Goal: Complete application form

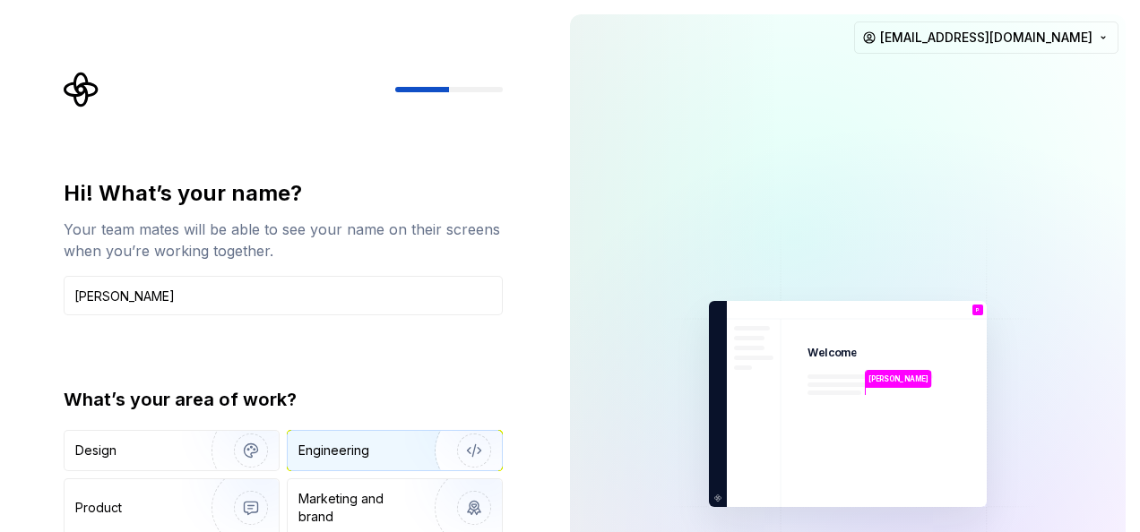
type input "[PERSON_NAME]"
click at [358, 450] on div "Engineering" at bounding box center [333, 451] width 71 height 18
click at [468, 87] on div at bounding box center [449, 89] width 108 height 5
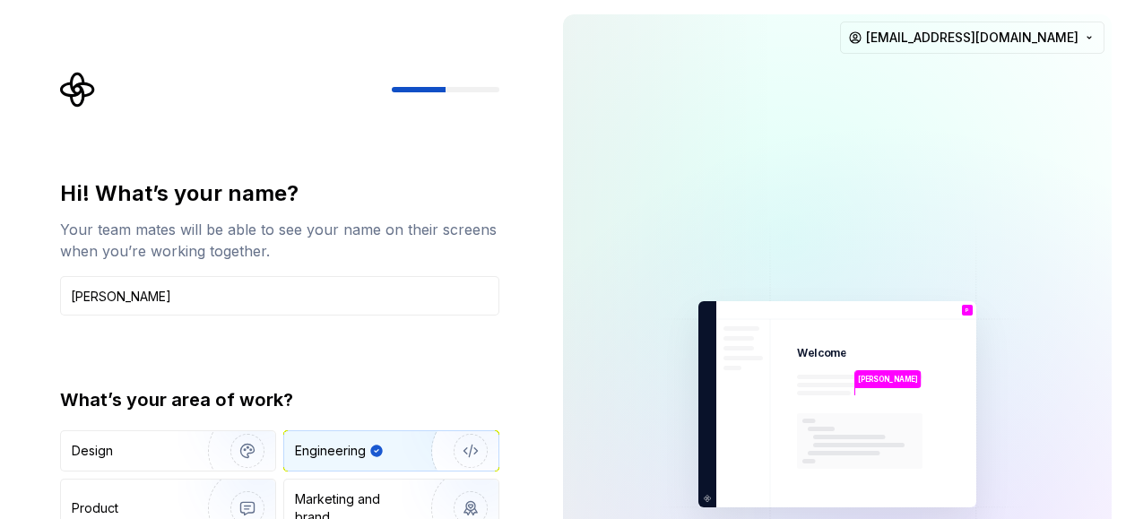
click at [367, 453] on div "Engineering" at bounding box center [339, 451] width 89 height 18
click at [453, 444] on img "button" at bounding box center [459, 451] width 115 height 120
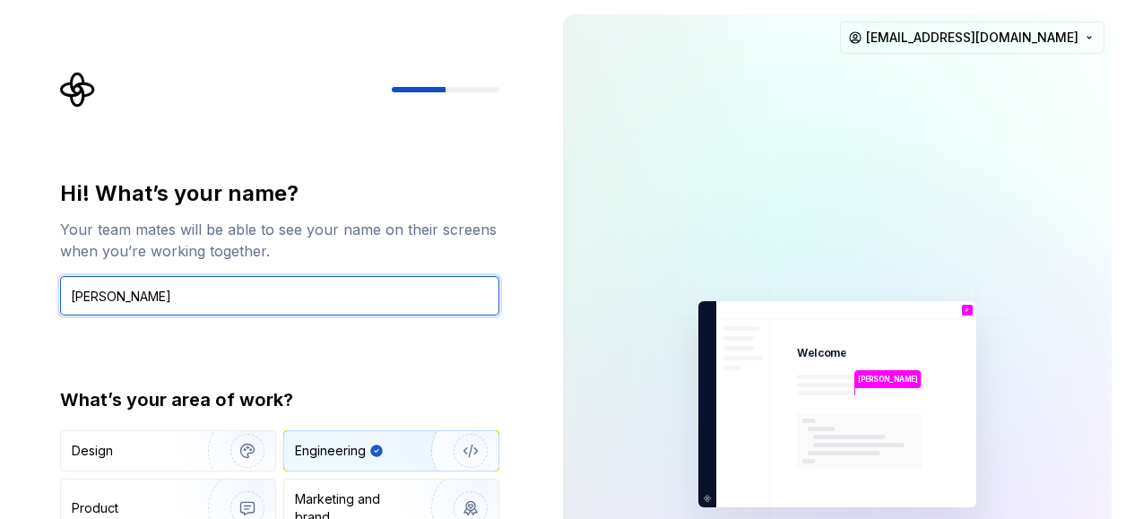
click at [300, 297] on input "[PERSON_NAME]" at bounding box center [279, 295] width 439 height 39
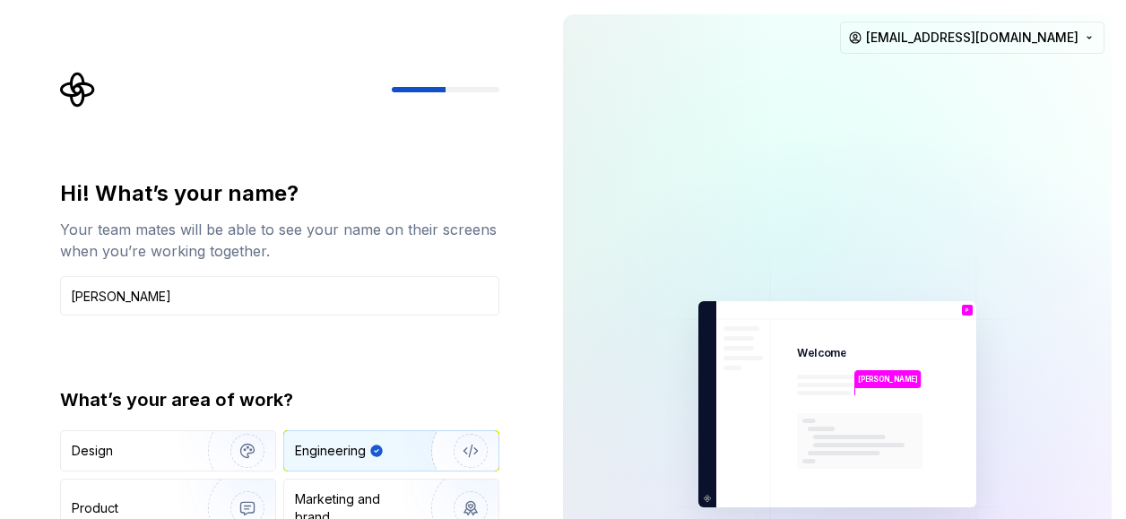
click at [374, 453] on icon "button" at bounding box center [376, 451] width 12 height 12
click at [233, 452] on img "button" at bounding box center [235, 451] width 115 height 120
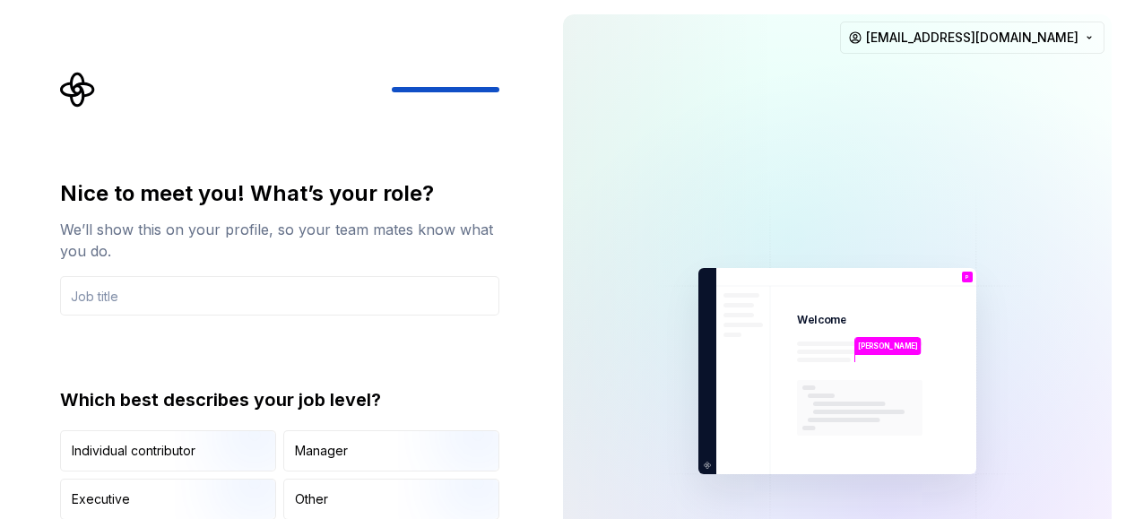
click at [410, 94] on div at bounding box center [279, 90] width 439 height 36
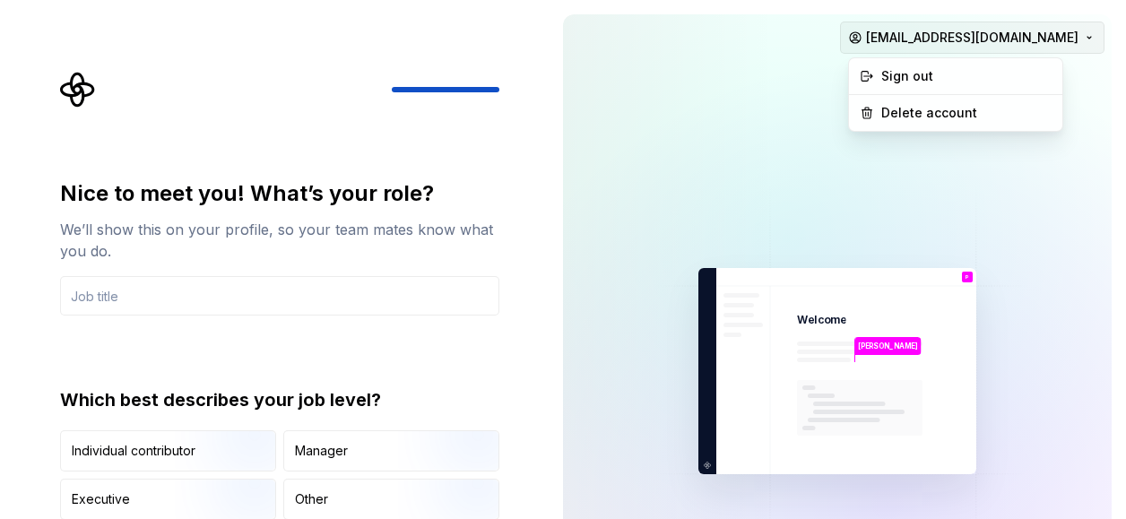
click at [989, 49] on html "Nice to meet you! What’s your role? We’ll show this on your profile, so your te…" at bounding box center [563, 259] width 1126 height 519
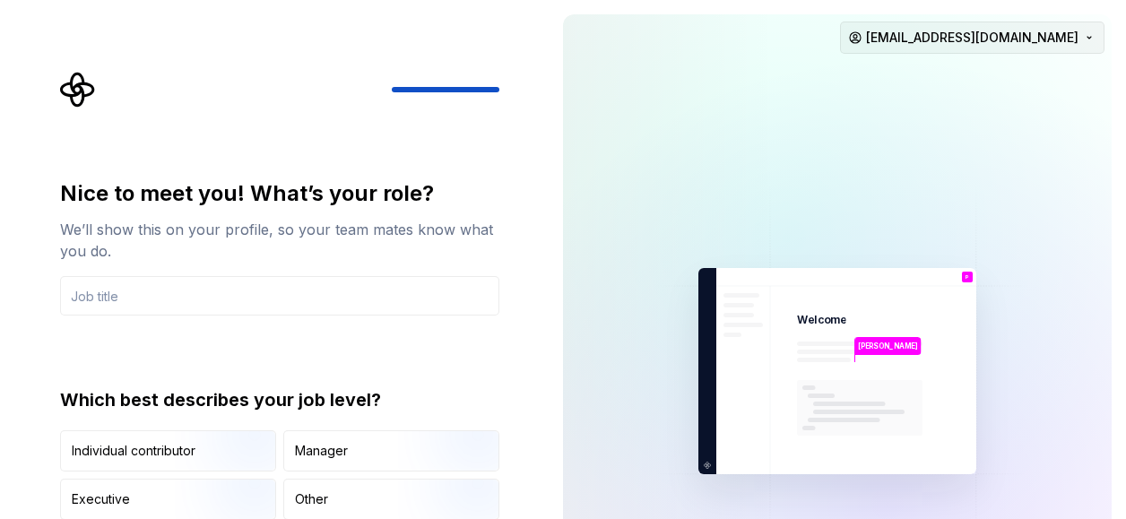
click at [989, 49] on html "Nice to meet you! What’s your role? We’ll show this on your profile, so your te…" at bounding box center [563, 259] width 1126 height 519
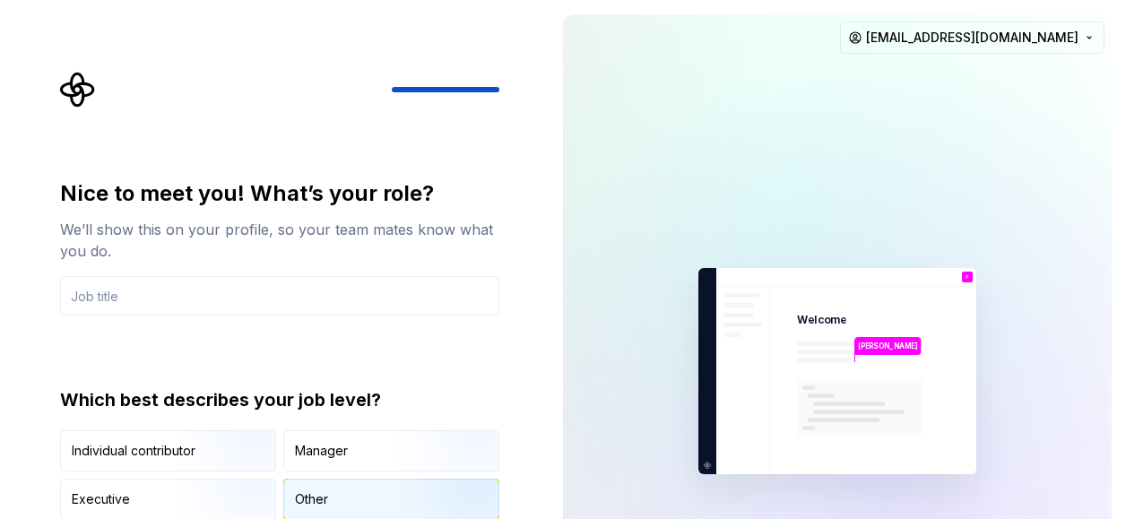
click at [346, 497] on div "Other" at bounding box center [391, 498] width 214 height 39
click at [318, 501] on div "Other" at bounding box center [311, 499] width 33 height 18
click at [341, 496] on icon "button" at bounding box center [339, 499] width 12 height 12
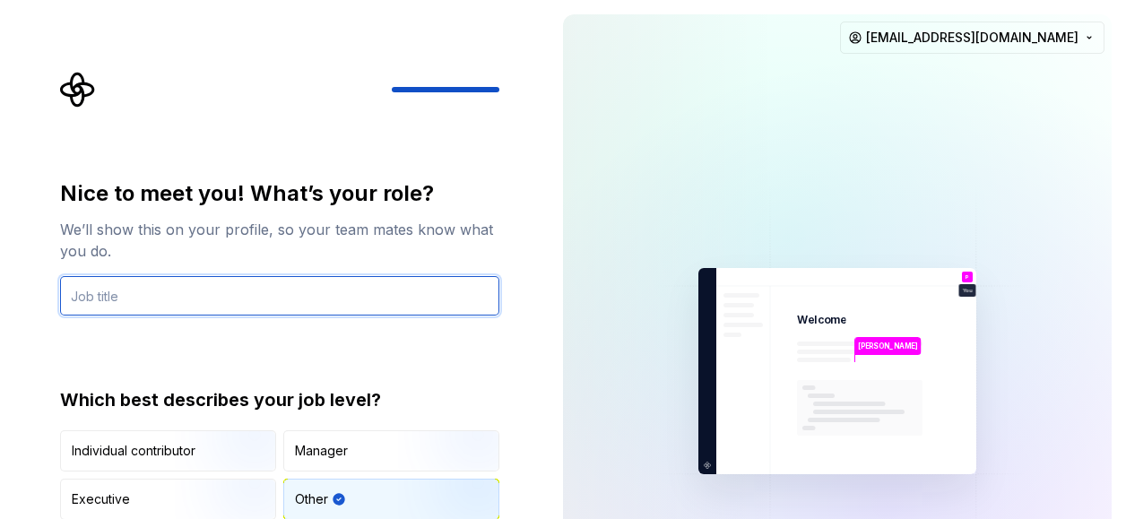
click at [345, 276] on input "text" at bounding box center [279, 295] width 439 height 39
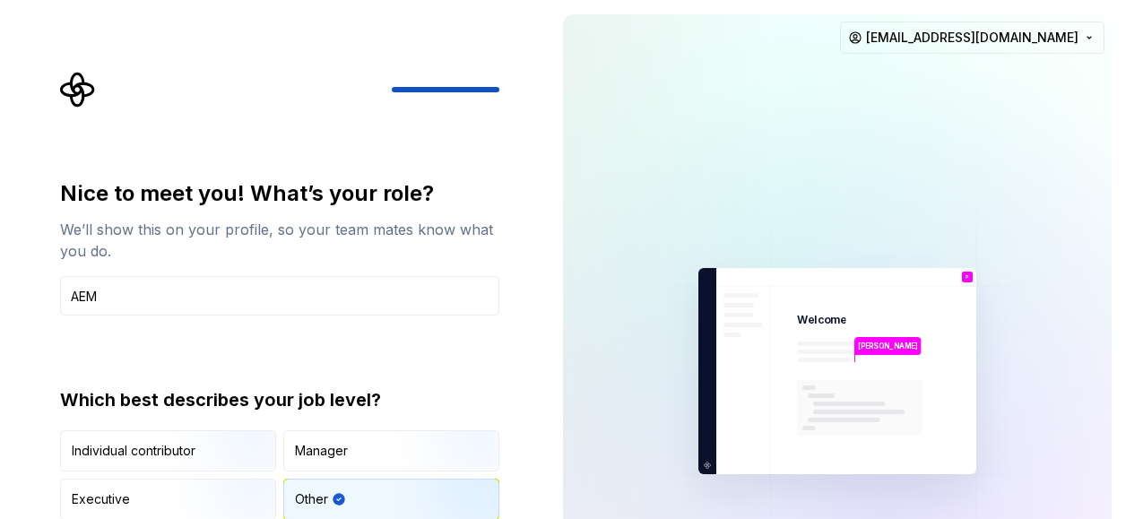
click at [448, 366] on div "Nice to meet you! What’s your role? We’ll show this on your profile, so your te…" at bounding box center [279, 349] width 439 height 341
click at [348, 497] on div "Other" at bounding box center [391, 498] width 214 height 39
click at [454, 95] on div at bounding box center [279, 90] width 439 height 36
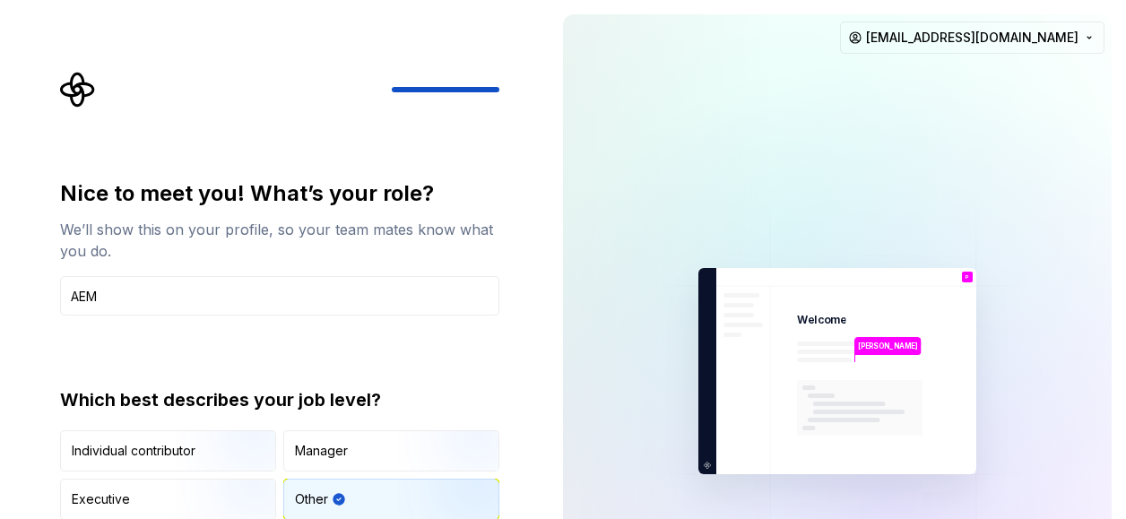
click at [963, 282] on p "You" at bounding box center [968, 284] width 10 height 5
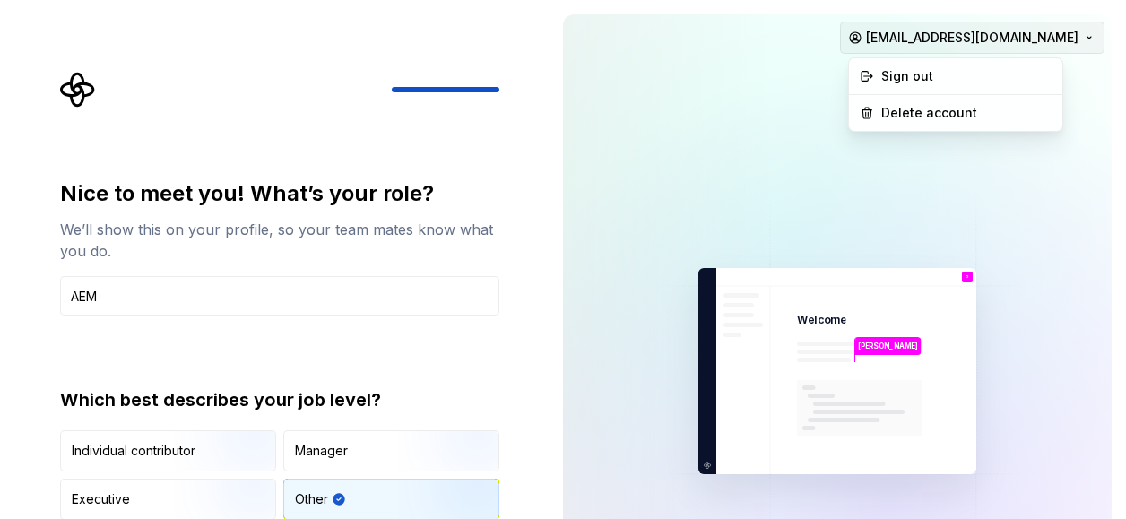
click at [1015, 44] on html "Nice to meet you! What’s your role? We’ll show this on your profile, so your te…" at bounding box center [563, 259] width 1126 height 519
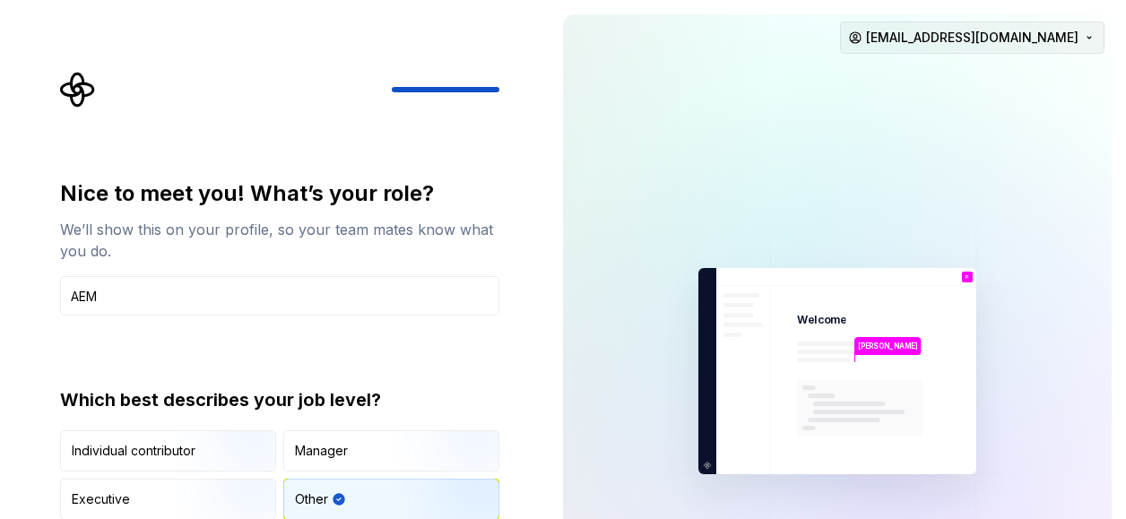
click at [1015, 44] on html "Nice to meet you! What’s your role? We’ll show this on your profile, so your te…" at bounding box center [563, 259] width 1126 height 519
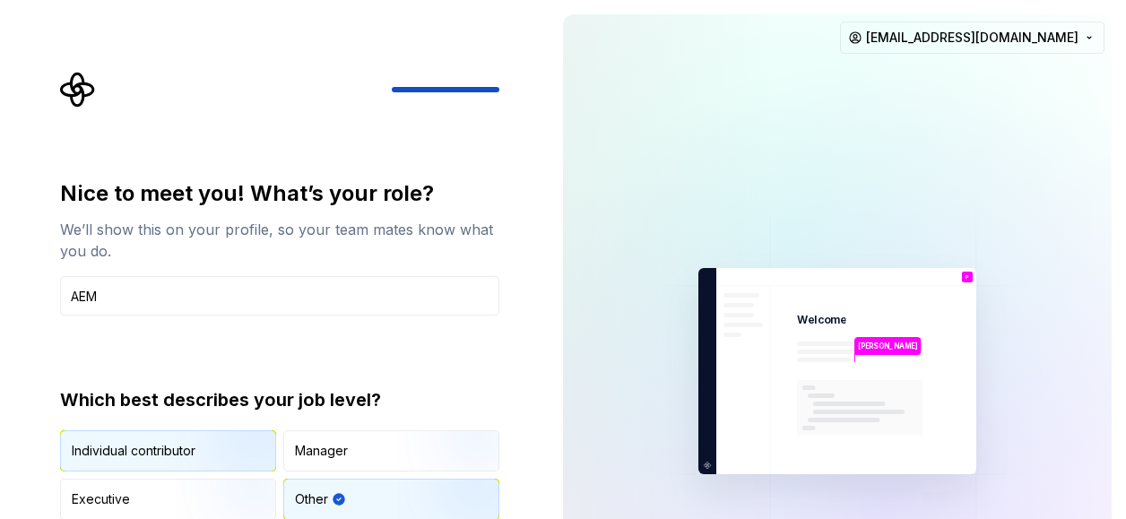
click at [271, 453] on img "button" at bounding box center [232, 473] width 115 height 120
click at [328, 509] on div "Other" at bounding box center [391, 498] width 214 height 39
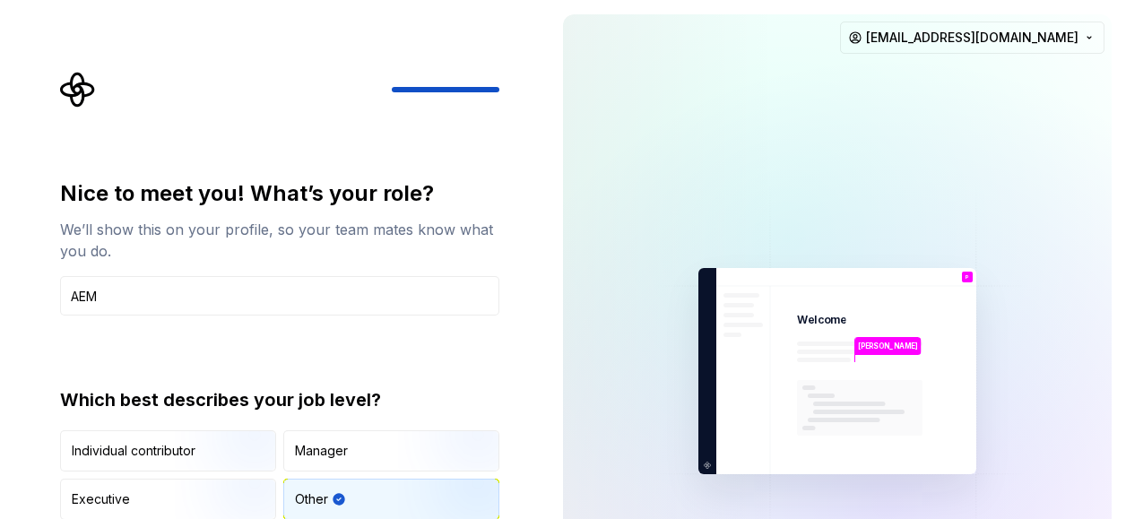
click at [312, 493] on div "Other" at bounding box center [311, 499] width 33 height 18
click at [402, 508] on img "button" at bounding box center [455, 522] width 115 height 120
click at [437, 77] on div at bounding box center [279, 90] width 439 height 36
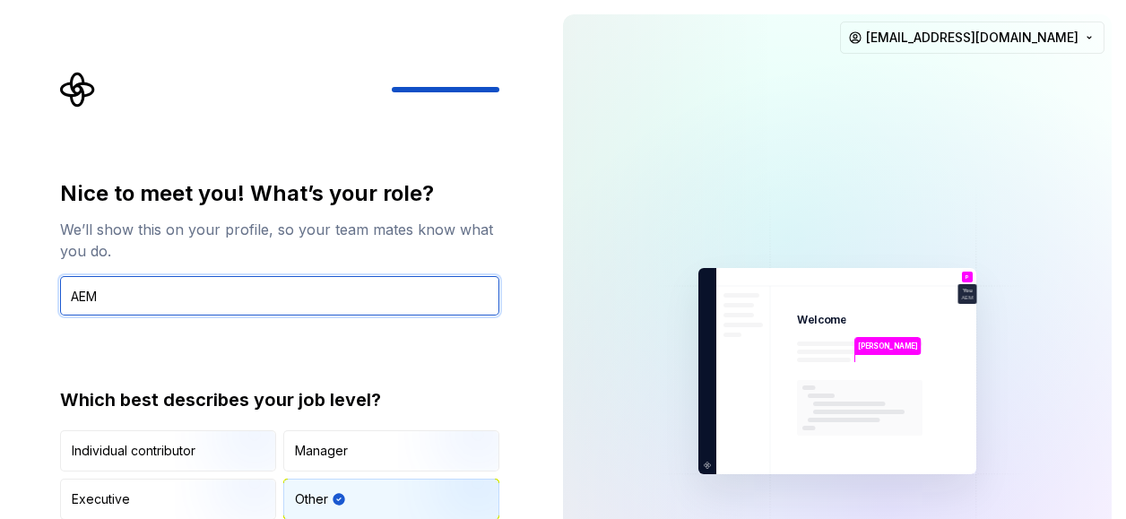
click at [162, 288] on input "AEM" at bounding box center [279, 295] width 439 height 39
type input "AEM"
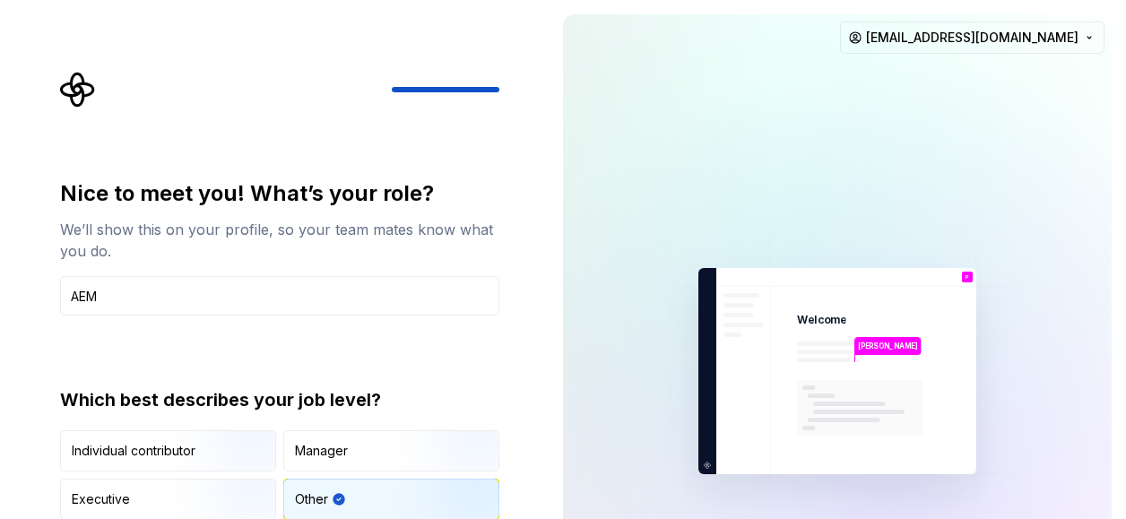
click at [283, 220] on div "We’ll show this on your profile, so your team mates know what you do." at bounding box center [279, 240] width 439 height 43
click at [965, 274] on p "P" at bounding box center [967, 276] width 4 height 5
click at [814, 356] on img at bounding box center [836, 371] width 403 height 471
click at [417, 497] on img "button" at bounding box center [455, 522] width 115 height 120
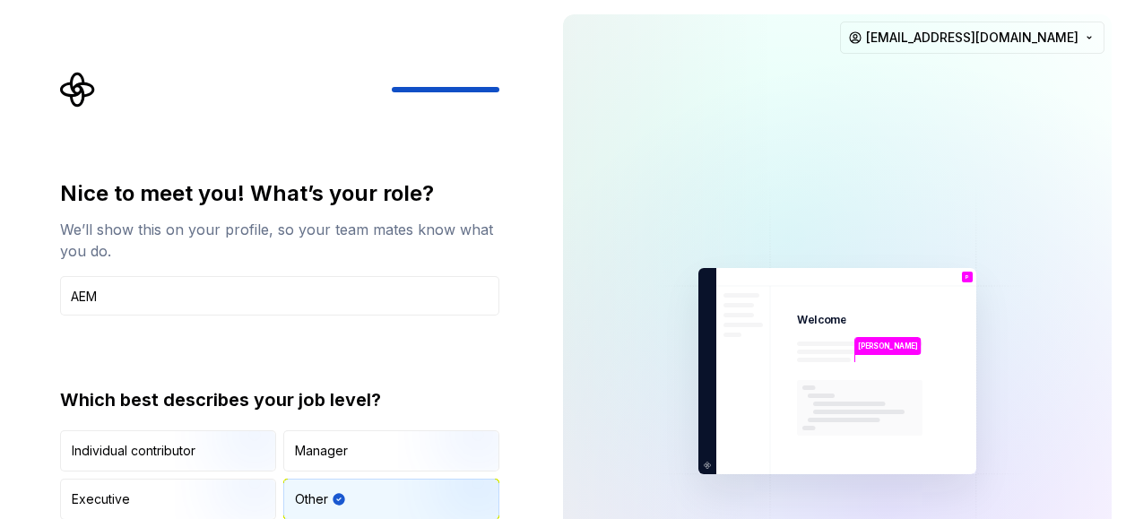
click at [417, 497] on img "button" at bounding box center [455, 522] width 115 height 120
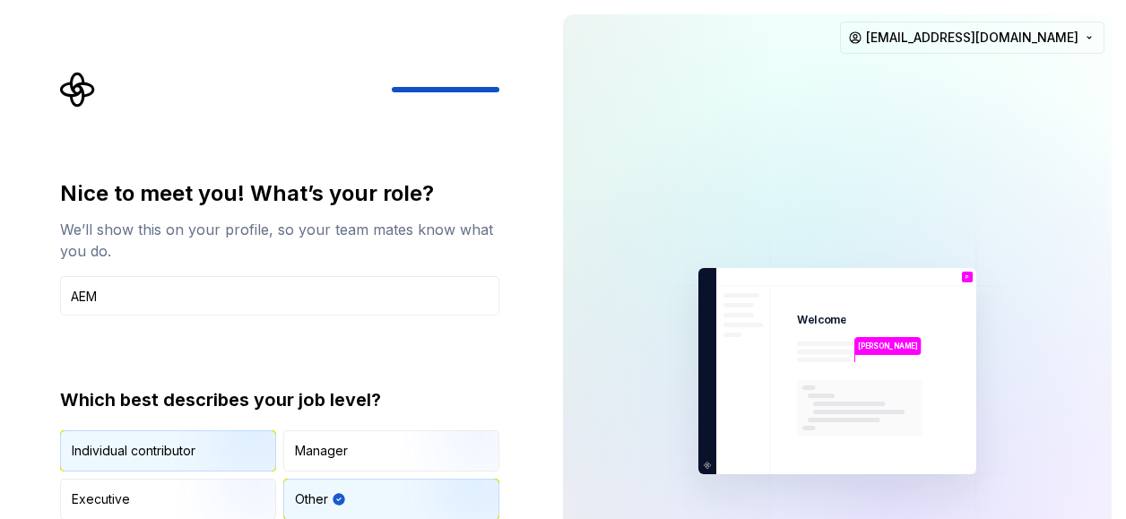
click at [177, 452] on img "button" at bounding box center [232, 473] width 115 height 120
click at [316, 506] on div "Other" at bounding box center [311, 499] width 33 height 18
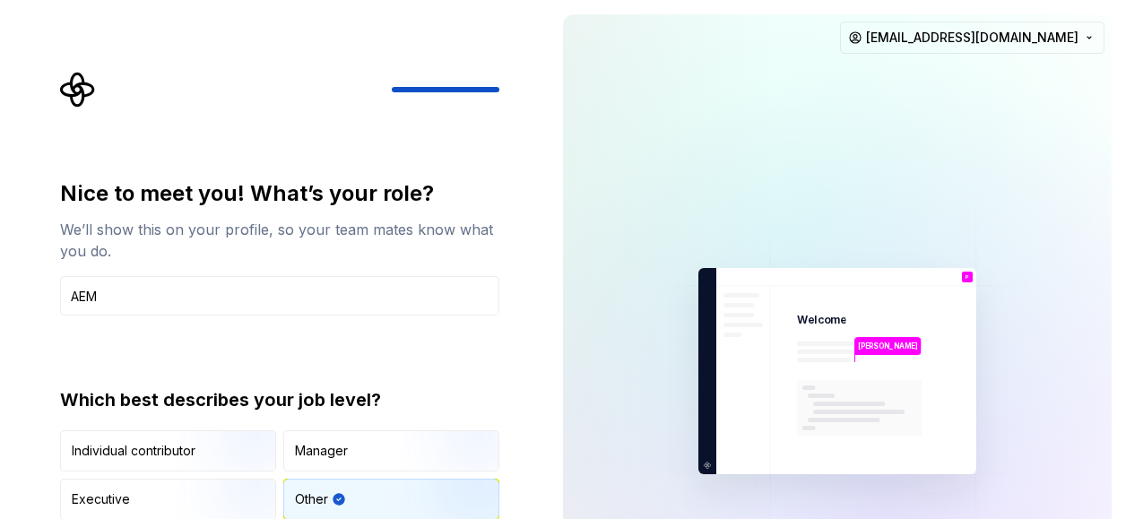
click at [417, 83] on div at bounding box center [279, 90] width 439 height 36
click at [68, 96] on icon "Supernova Logo" at bounding box center [77, 90] width 34 height 34
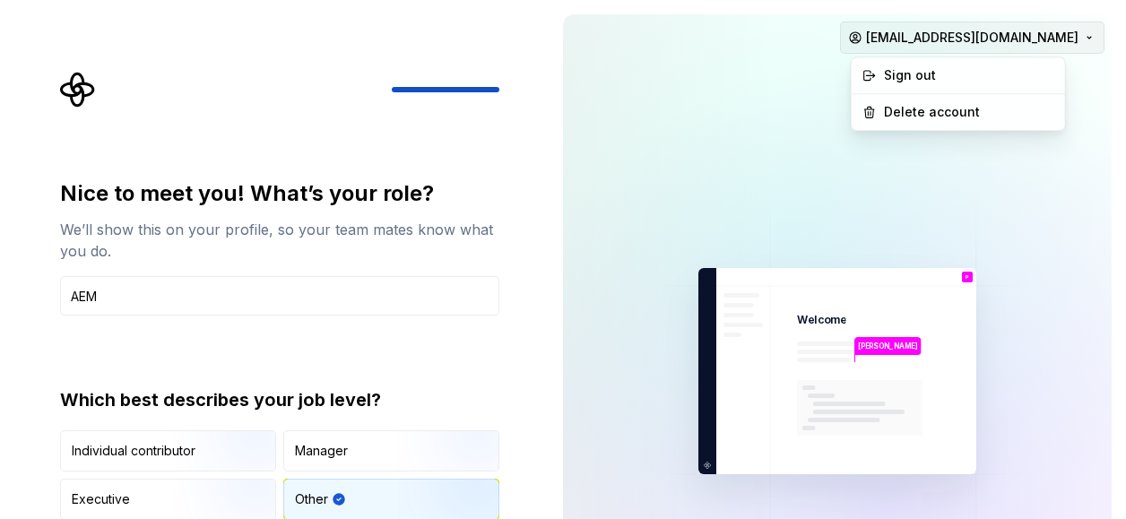
click at [992, 41] on html "Nice to meet you! What’s your role? We’ll show this on your profile, so your te…" at bounding box center [563, 259] width 1126 height 519
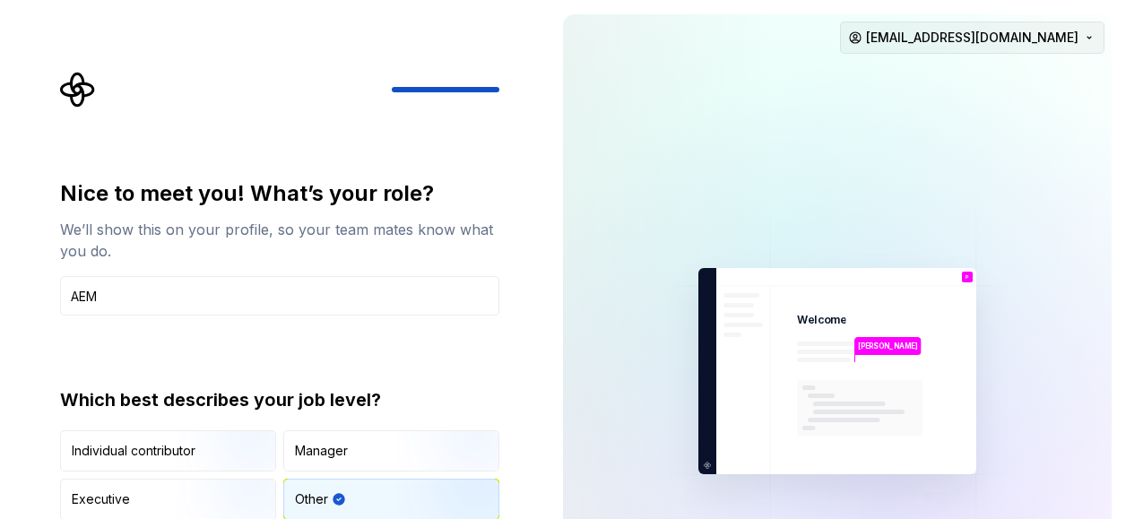
click at [992, 41] on html "Nice to meet you! What’s your role? We’ll show this on your profile, so your te…" at bounding box center [563, 259] width 1126 height 519
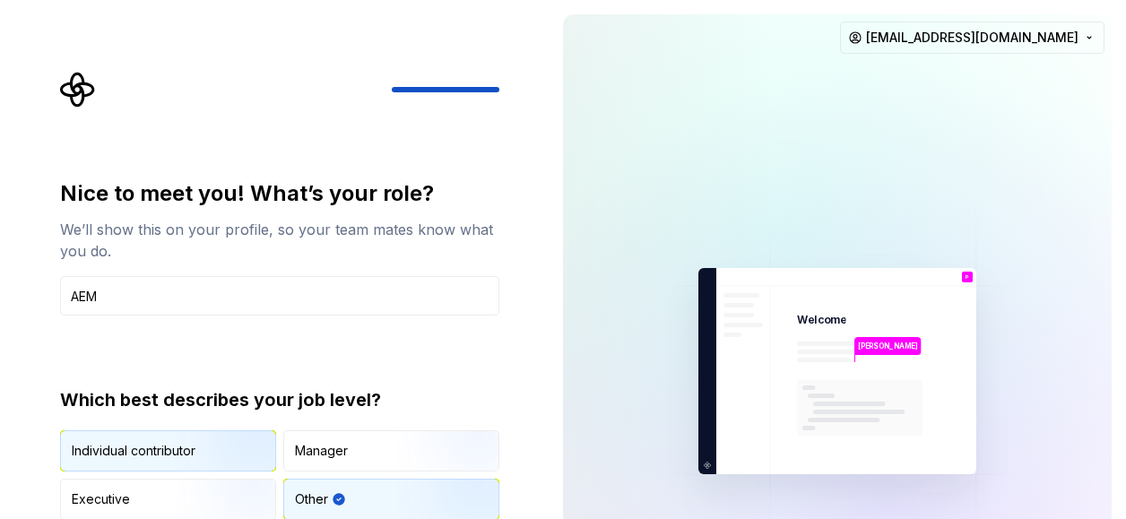
click at [195, 460] on img "button" at bounding box center [232, 473] width 115 height 120
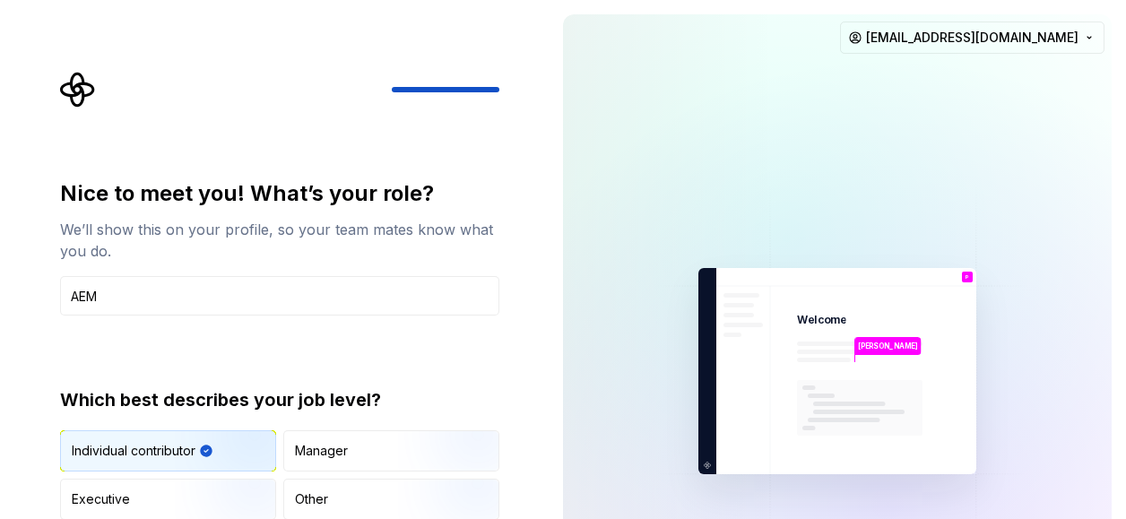
click at [195, 460] on img "button" at bounding box center [232, 473] width 115 height 120
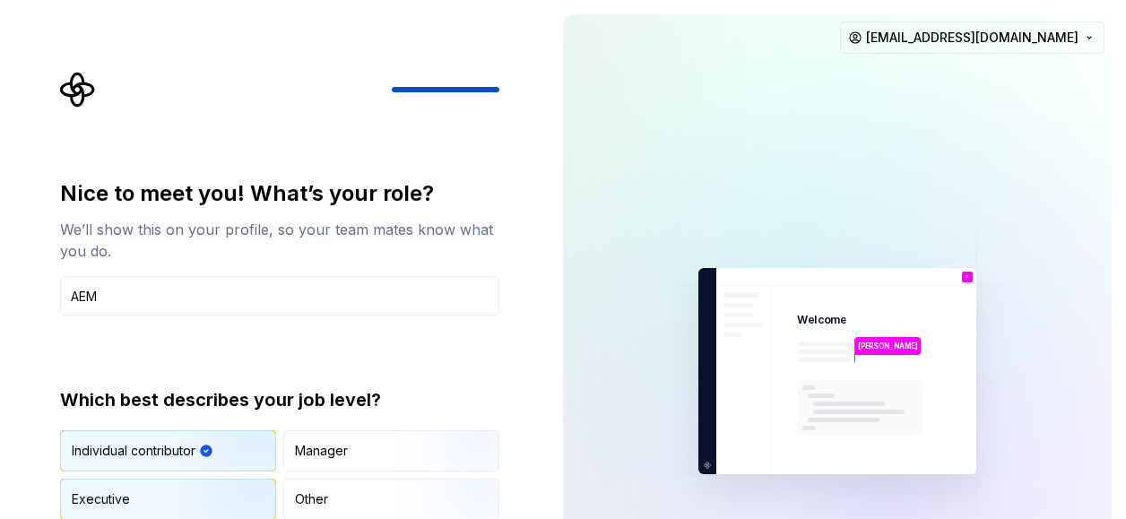
click at [158, 502] on div "Executive" at bounding box center [168, 498] width 214 height 39
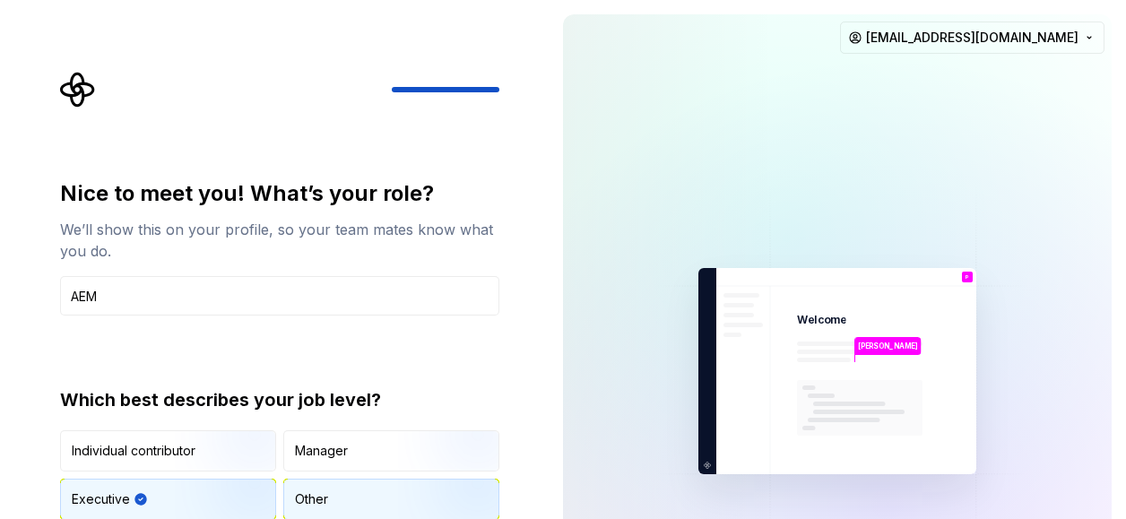
click at [340, 497] on div "Other" at bounding box center [391, 498] width 214 height 39
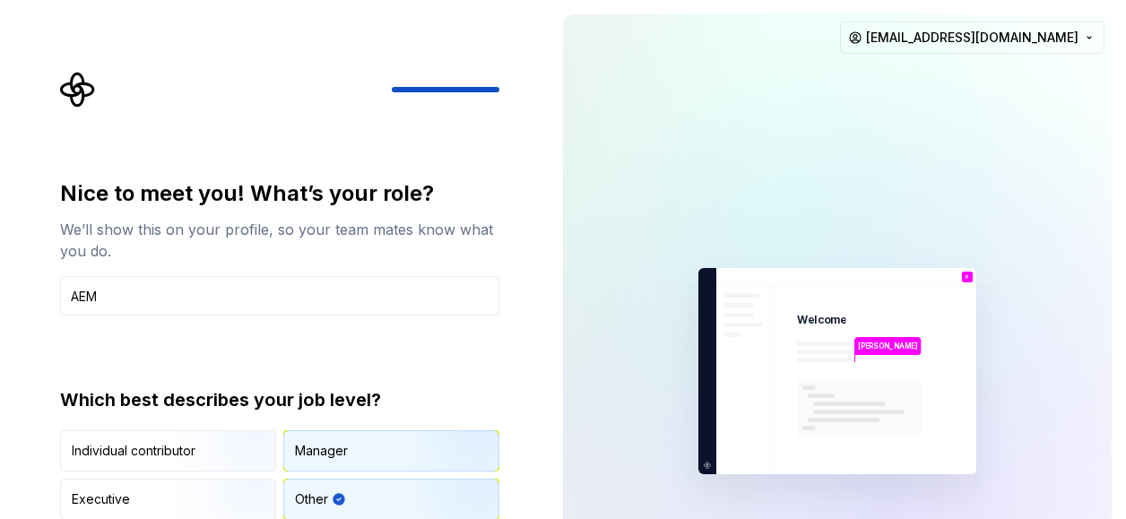
click at [380, 445] on div "Manager" at bounding box center [391, 450] width 214 height 39
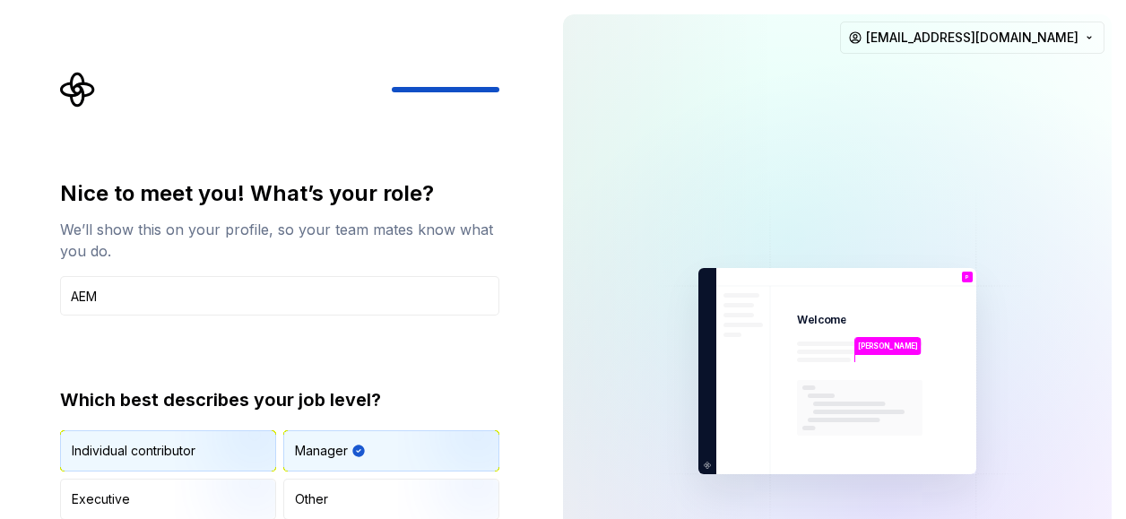
click at [244, 457] on img "button" at bounding box center [232, 473] width 115 height 120
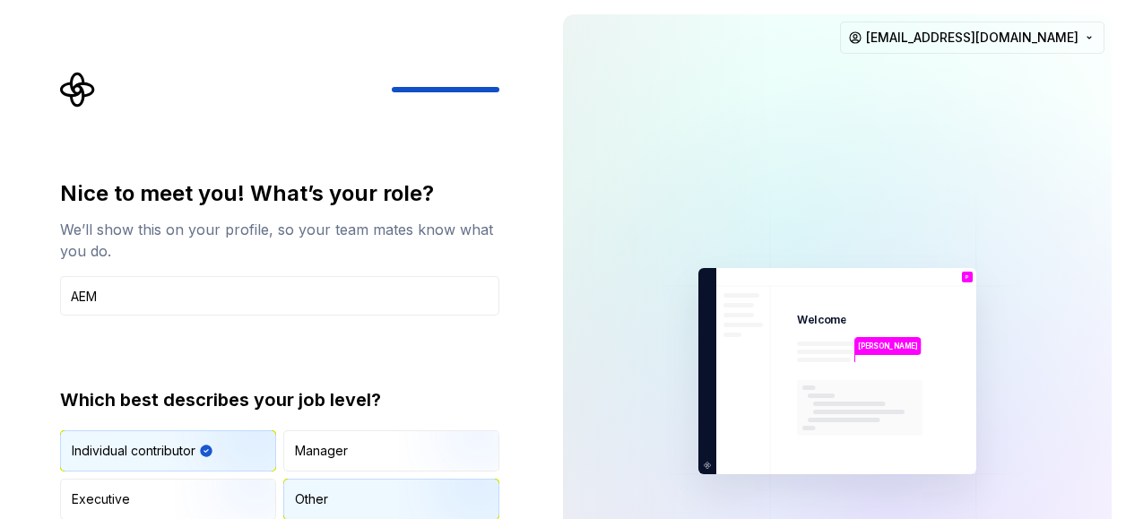
click at [330, 491] on div "Other" at bounding box center [391, 498] width 214 height 39
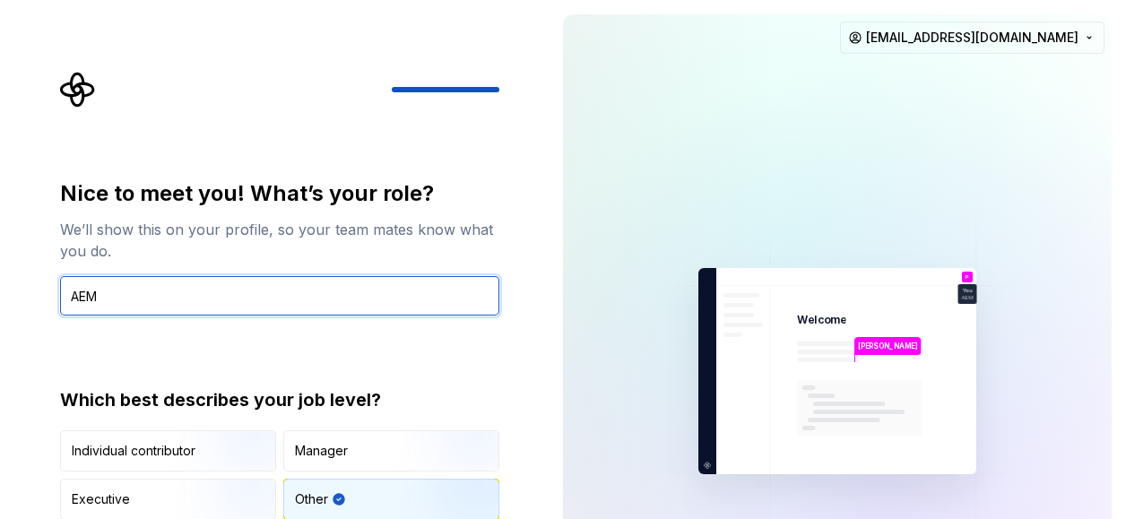
click at [315, 277] on input "AEM" at bounding box center [279, 295] width 439 height 39
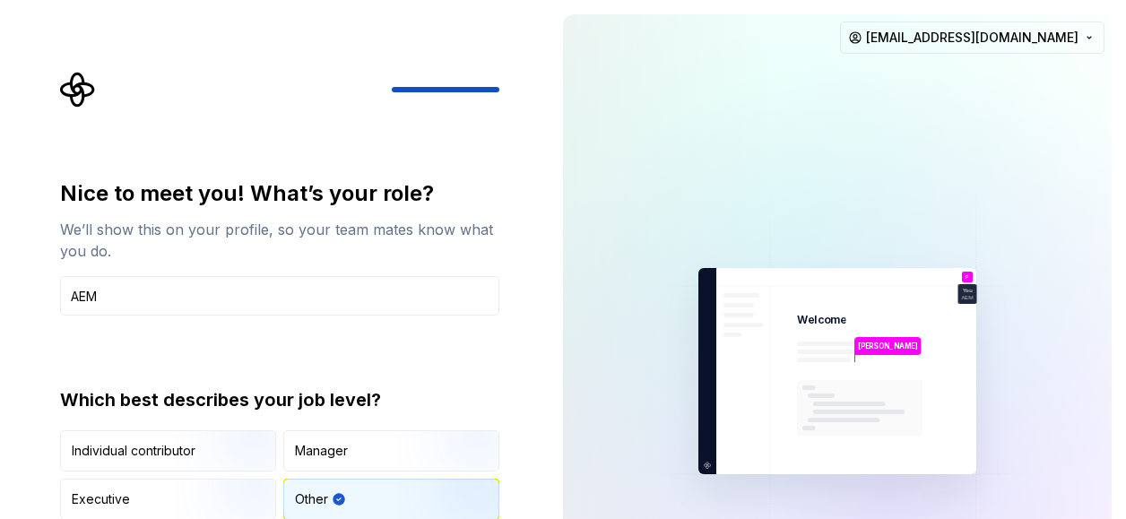
click at [414, 488] on img "button" at bounding box center [455, 522] width 115 height 120
click at [302, 500] on div "Other" at bounding box center [311, 499] width 33 height 18
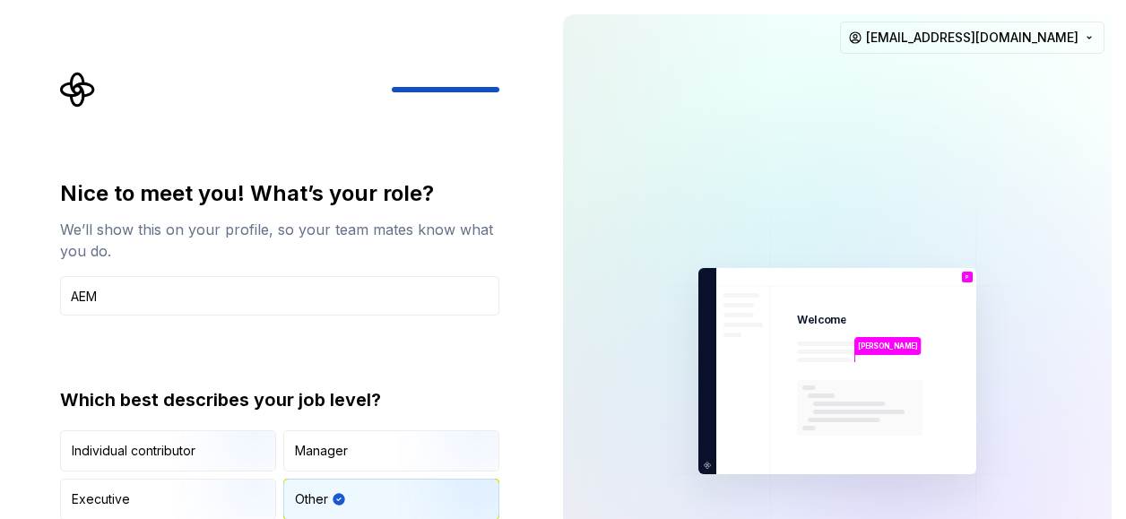
click at [302, 500] on div "Other" at bounding box center [311, 499] width 33 height 18
drag, startPoint x: 302, startPoint y: 500, endPoint x: 419, endPoint y: 291, distance: 239.6
click at [419, 291] on div "Nice to meet you! What’s your role? We’ll show this on your profile, so your te…" at bounding box center [279, 349] width 439 height 341
click at [314, 316] on div "Nice to meet you! What’s your role? We’ll show this on your profile, so your te…" at bounding box center [279, 349] width 439 height 341
click at [74, 87] on icon "Supernova Logo" at bounding box center [77, 90] width 34 height 34
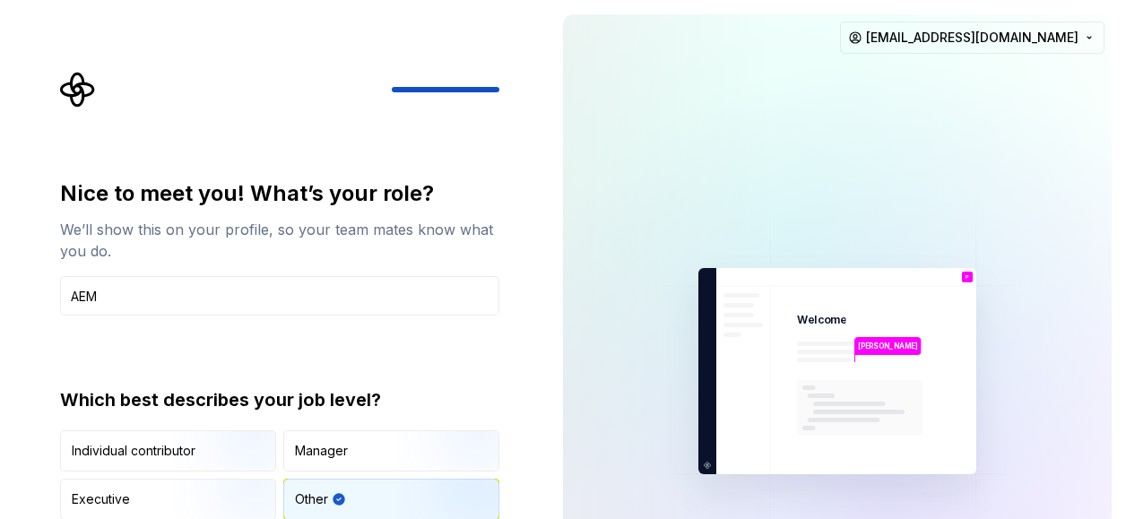
click at [74, 87] on icon "Supernova Logo" at bounding box center [77, 90] width 34 height 34
click at [482, 85] on div at bounding box center [279, 90] width 439 height 36
click at [486, 89] on div at bounding box center [446, 89] width 108 height 5
